Goal: Navigation & Orientation: Find specific page/section

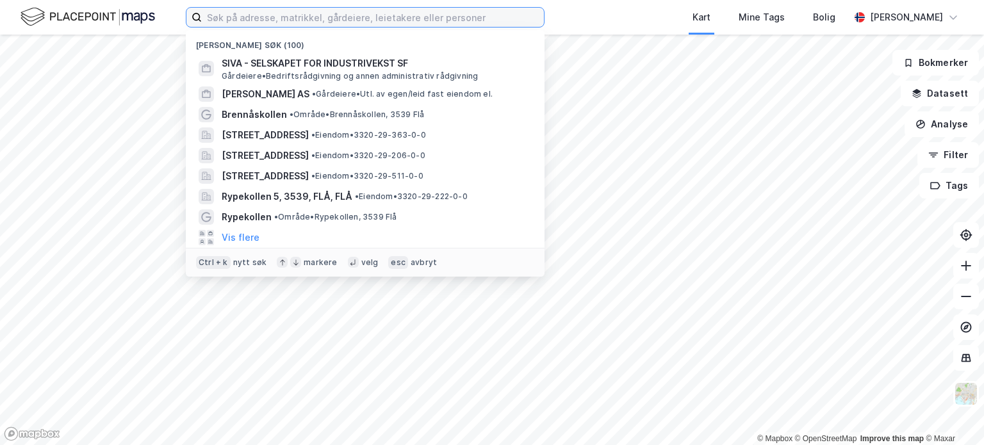
click at [298, 13] on input at bounding box center [373, 17] width 342 height 19
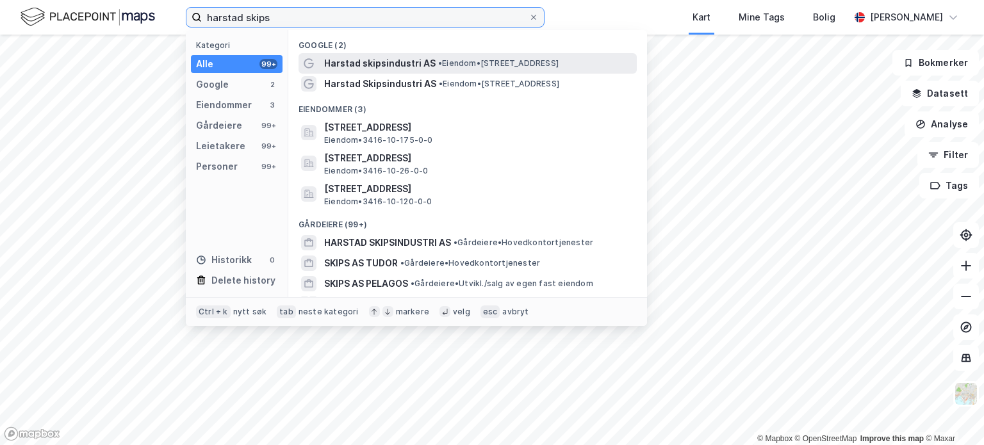
type input "harstad skips"
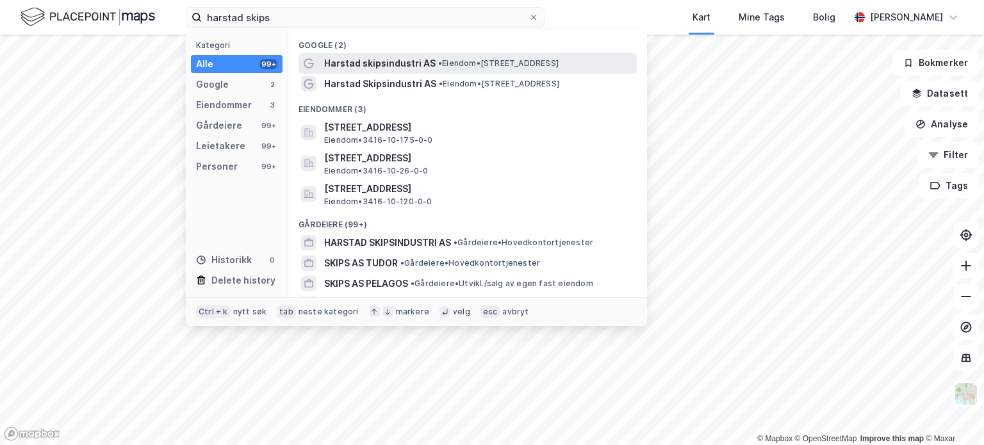
click at [356, 62] on span "Harstad skipsindustri AS" at bounding box center [379, 63] width 111 height 15
